Goal: Task Accomplishment & Management: Manage account settings

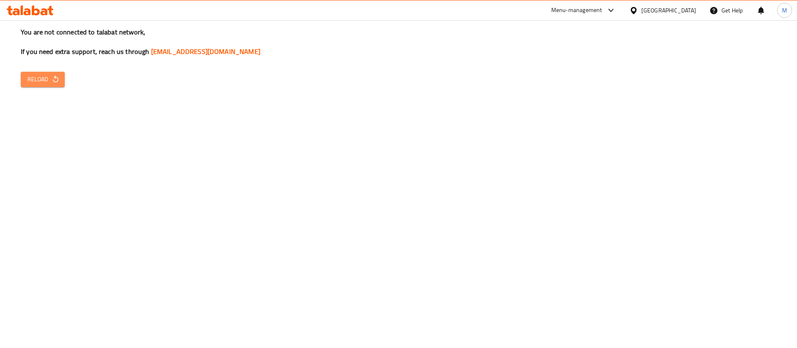
click at [55, 81] on icon "button" at bounding box center [55, 79] width 8 height 8
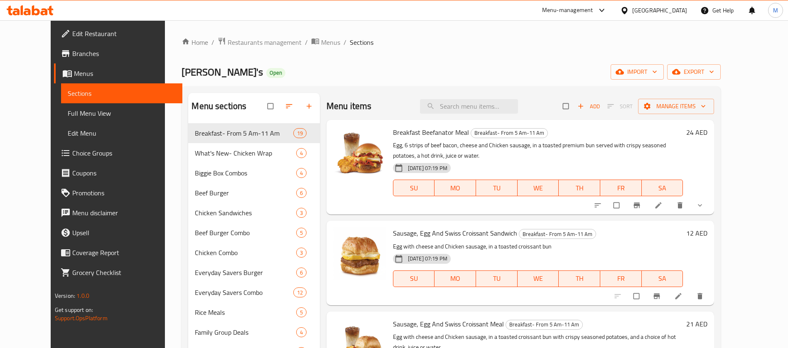
click at [47, 9] on icon at bounding box center [44, 11] width 7 height 7
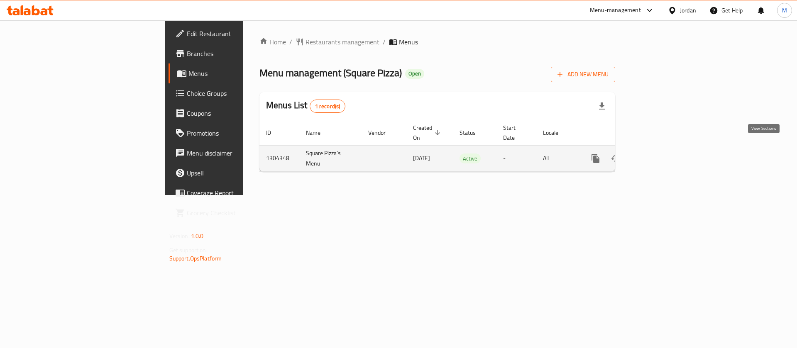
click at [666, 154] on link "enhanced table" at bounding box center [656, 159] width 20 height 20
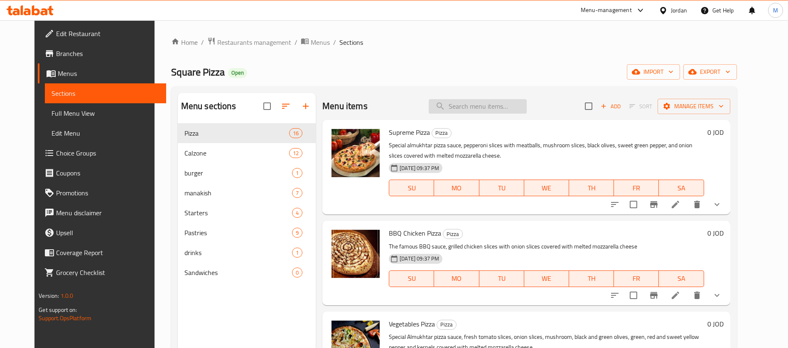
click at [480, 101] on input "search" at bounding box center [478, 106] width 98 height 15
paste input "French Fries"
type input "French Fries"
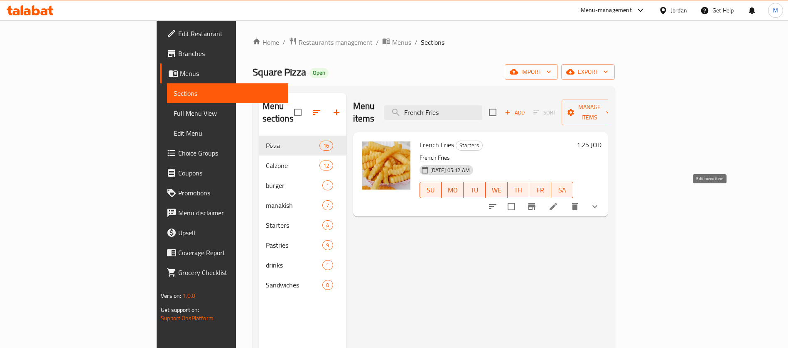
click at [558, 202] on icon at bounding box center [553, 207] width 10 height 10
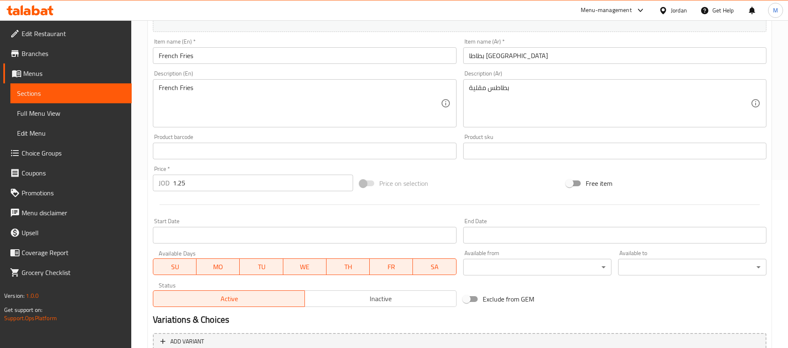
scroll to position [140, 0]
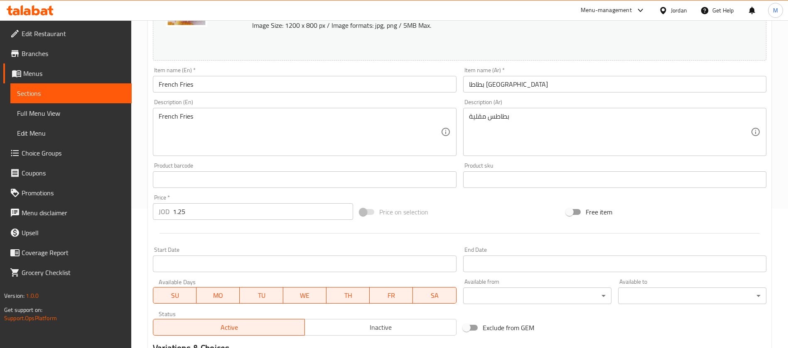
click at [182, 120] on textarea "French Fries" at bounding box center [300, 132] width 282 height 39
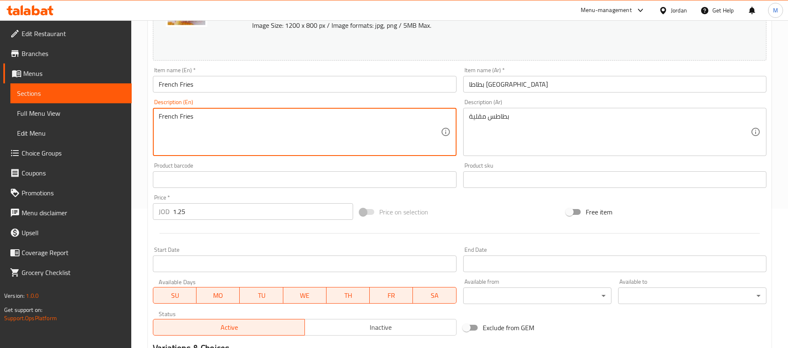
click at [182, 120] on textarea "French Fries" at bounding box center [300, 132] width 282 height 39
click at [493, 127] on textarea "بطاطس مقلية" at bounding box center [610, 132] width 282 height 39
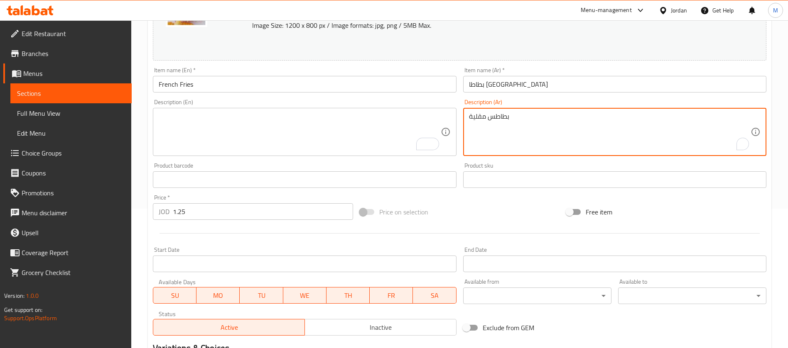
click at [493, 127] on textarea "بطاطس مقلية" at bounding box center [610, 132] width 282 height 39
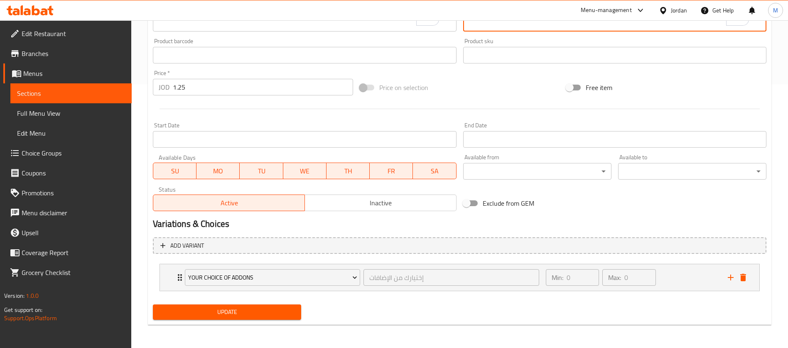
click at [254, 311] on span "Update" at bounding box center [226, 312] width 135 height 10
